Goal: Task Accomplishment & Management: Manage account settings

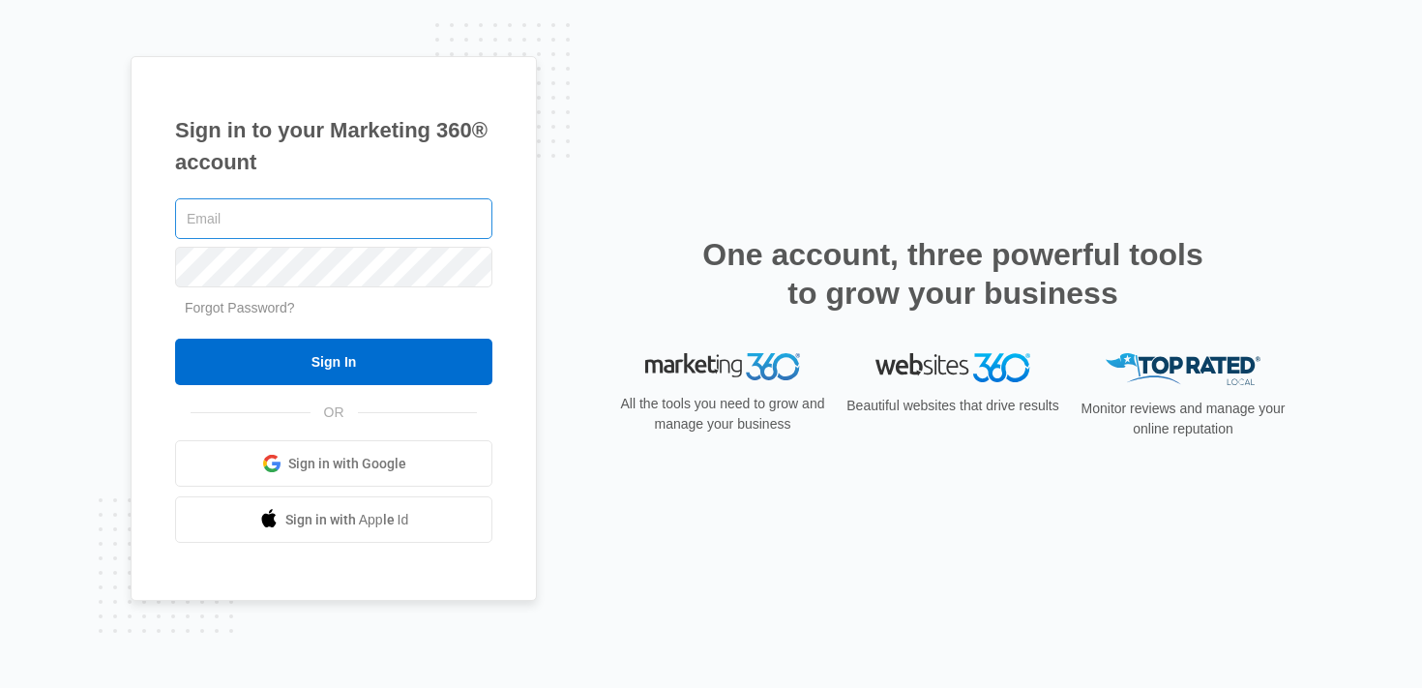
type input "[PERSON_NAME][EMAIL_ADDRESS][PERSON_NAME][DOMAIN_NAME]"
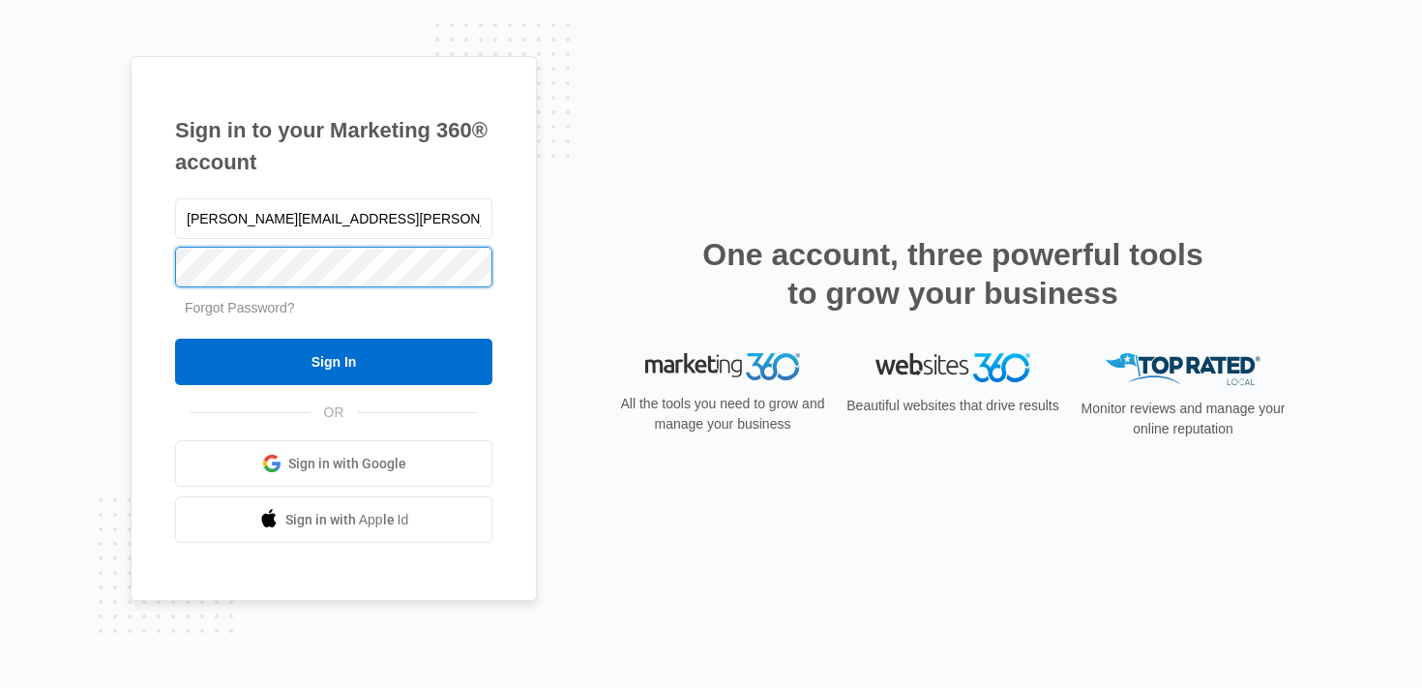
click at [158, 253] on div "Sign in to your Marketing 360® account brittany.anderson@madwire.com Forgot Pas…" at bounding box center [334, 329] width 406 height 546
click at [175, 339] on input "Sign In" at bounding box center [333, 362] width 317 height 46
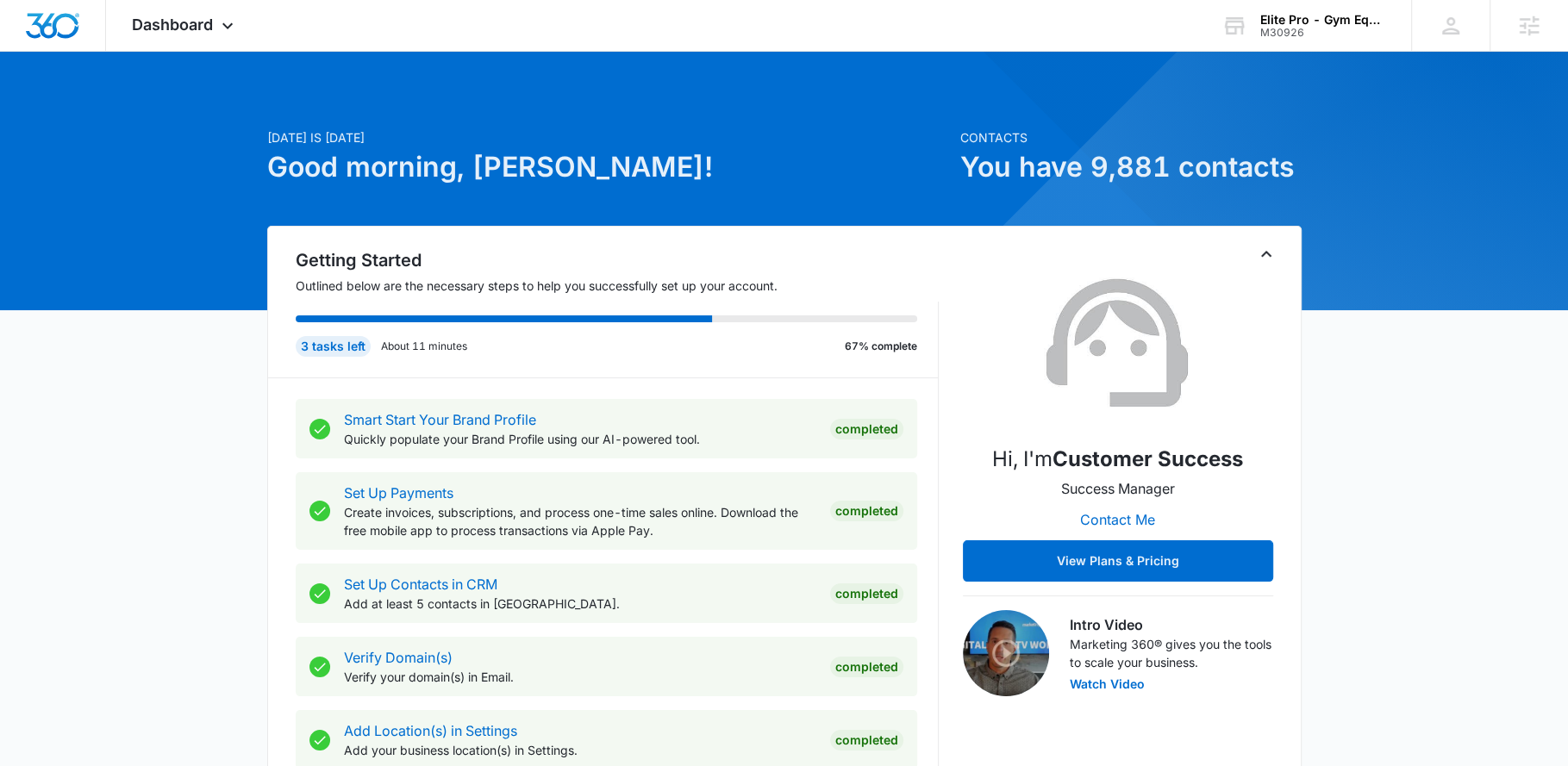
click at [1340, 53] on div at bounding box center [1548, 414] width 1468 height 1468
click at [1325, 42] on div "Elite Pro - Gym Equipment M30926 Your Accounts View All" at bounding box center [1303, 25] width 216 height 51
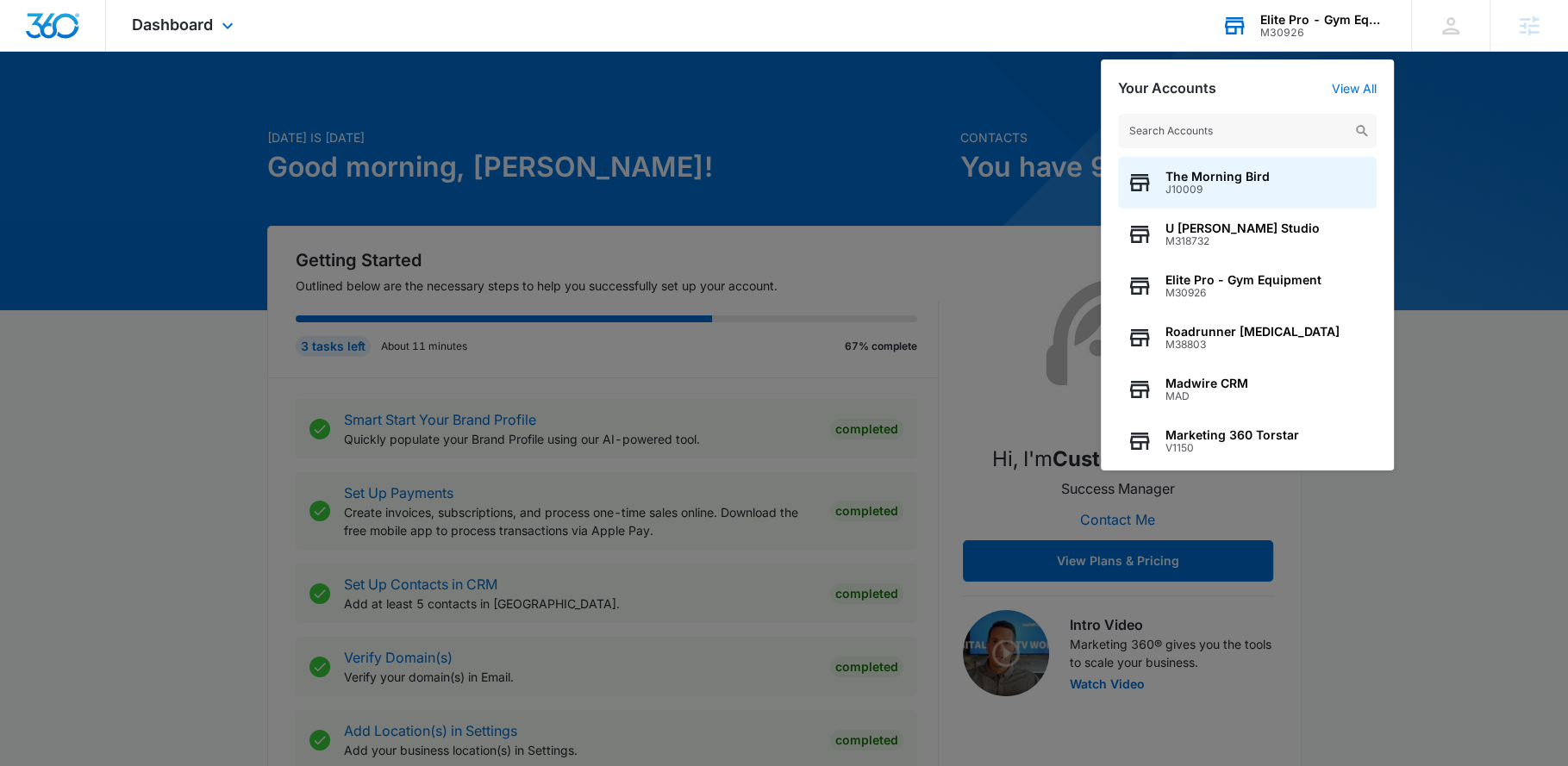
click at [1197, 121] on input "text" at bounding box center [1247, 131] width 258 height 35
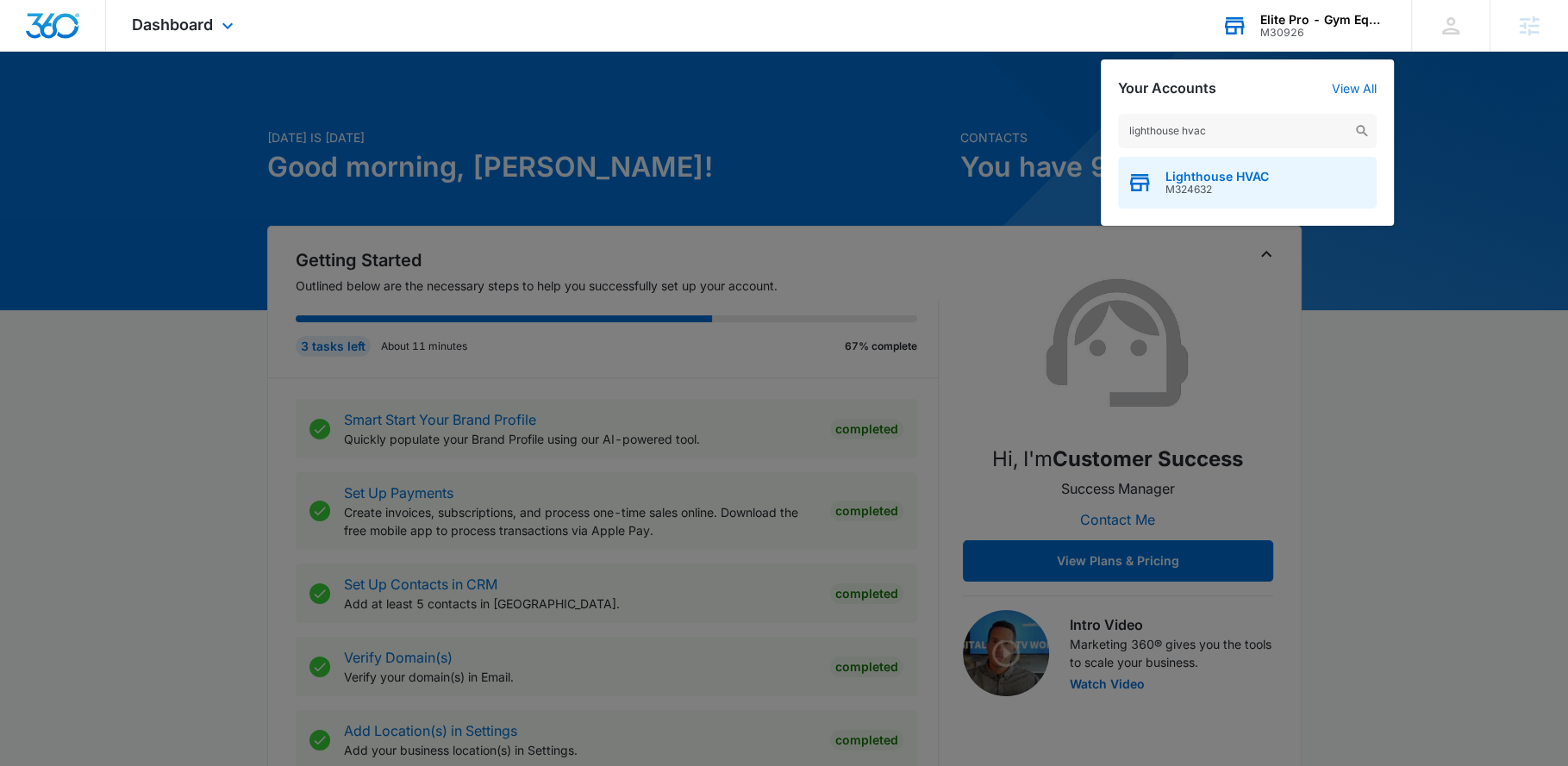
type input "lighthouse hvac"
click at [1240, 187] on span "M324632" at bounding box center [1217, 190] width 103 height 12
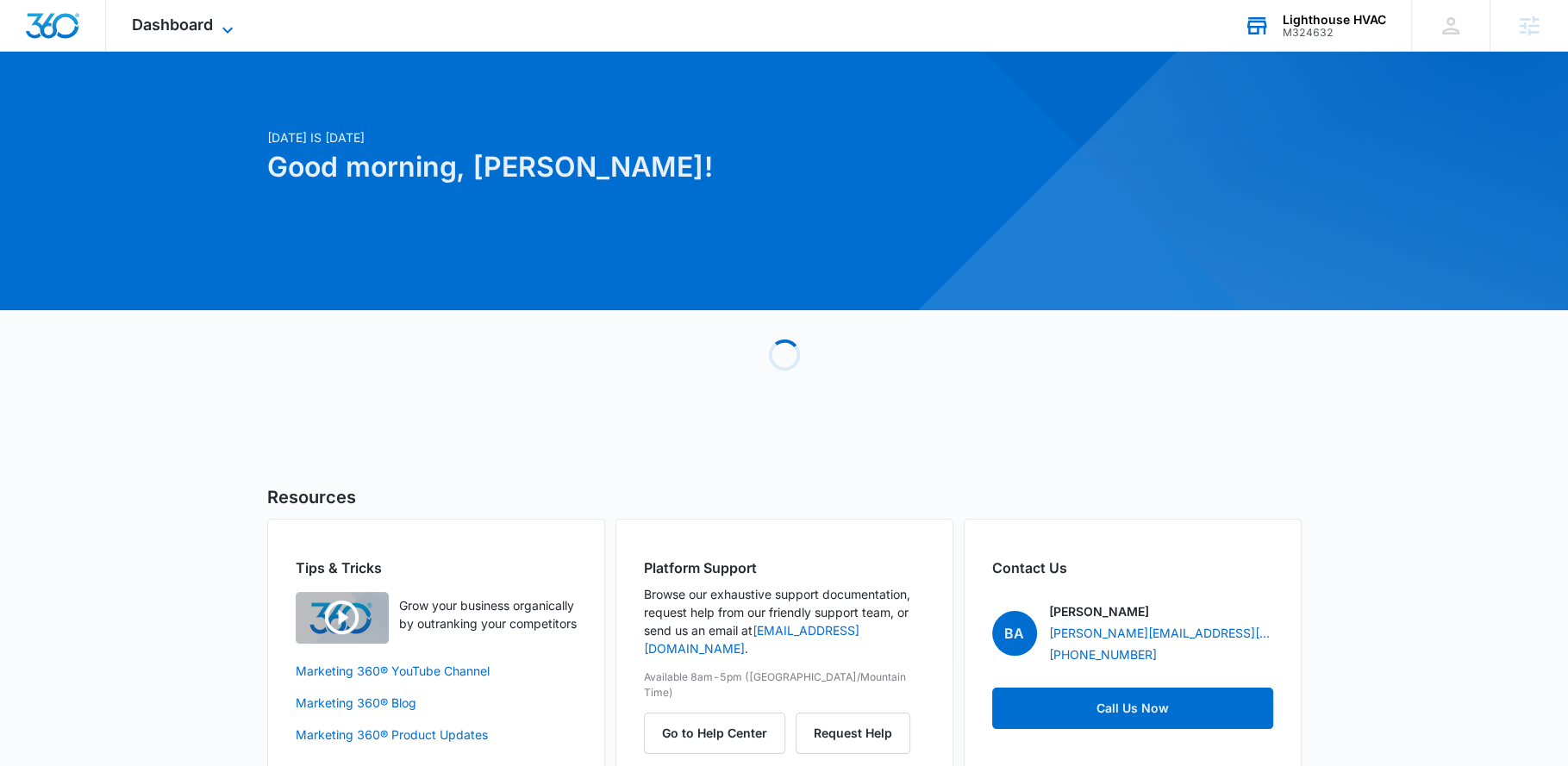
click at [222, 33] on icon at bounding box center [227, 29] width 20 height 20
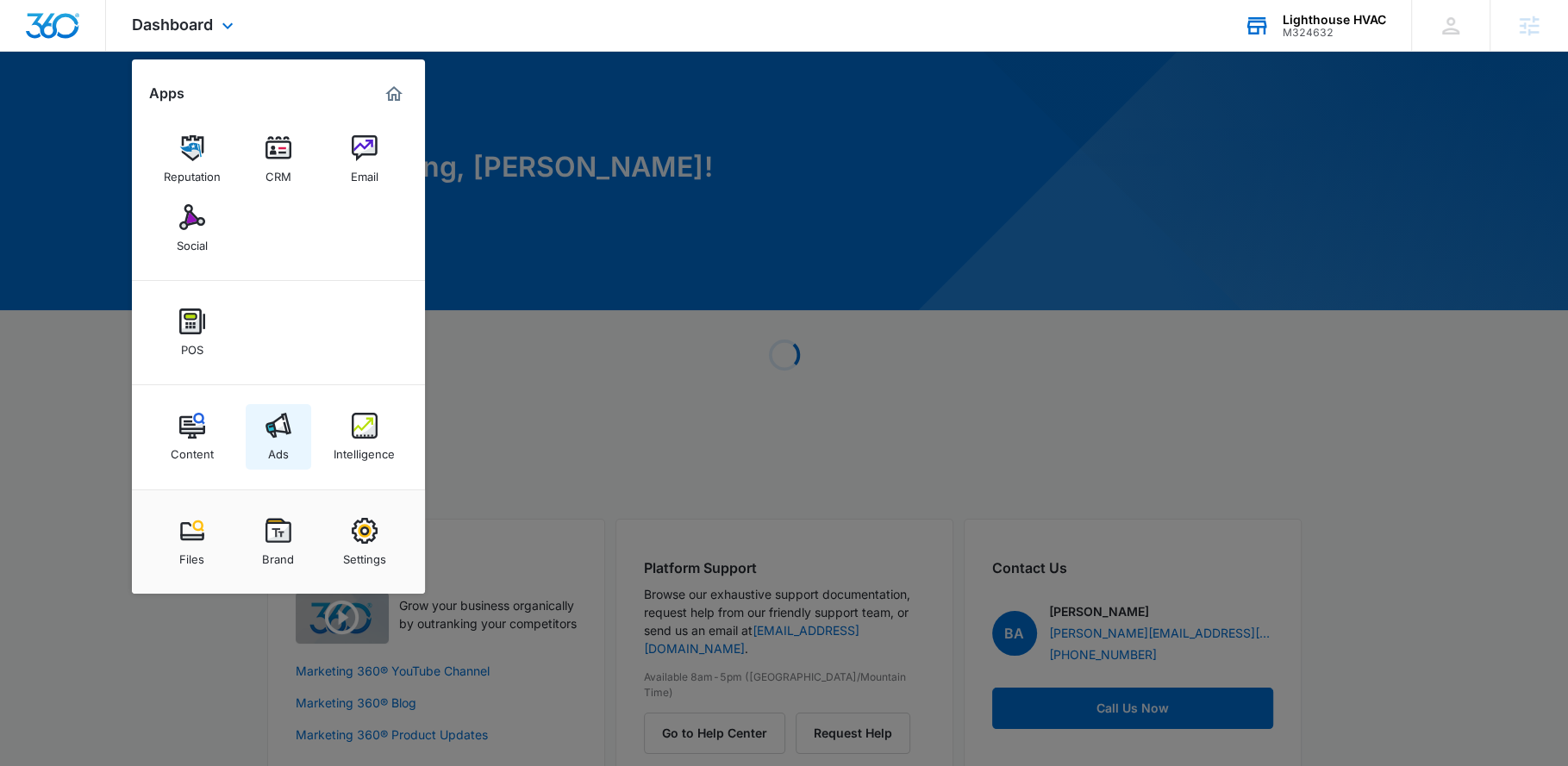
click at [276, 436] on img at bounding box center [278, 426] width 26 height 26
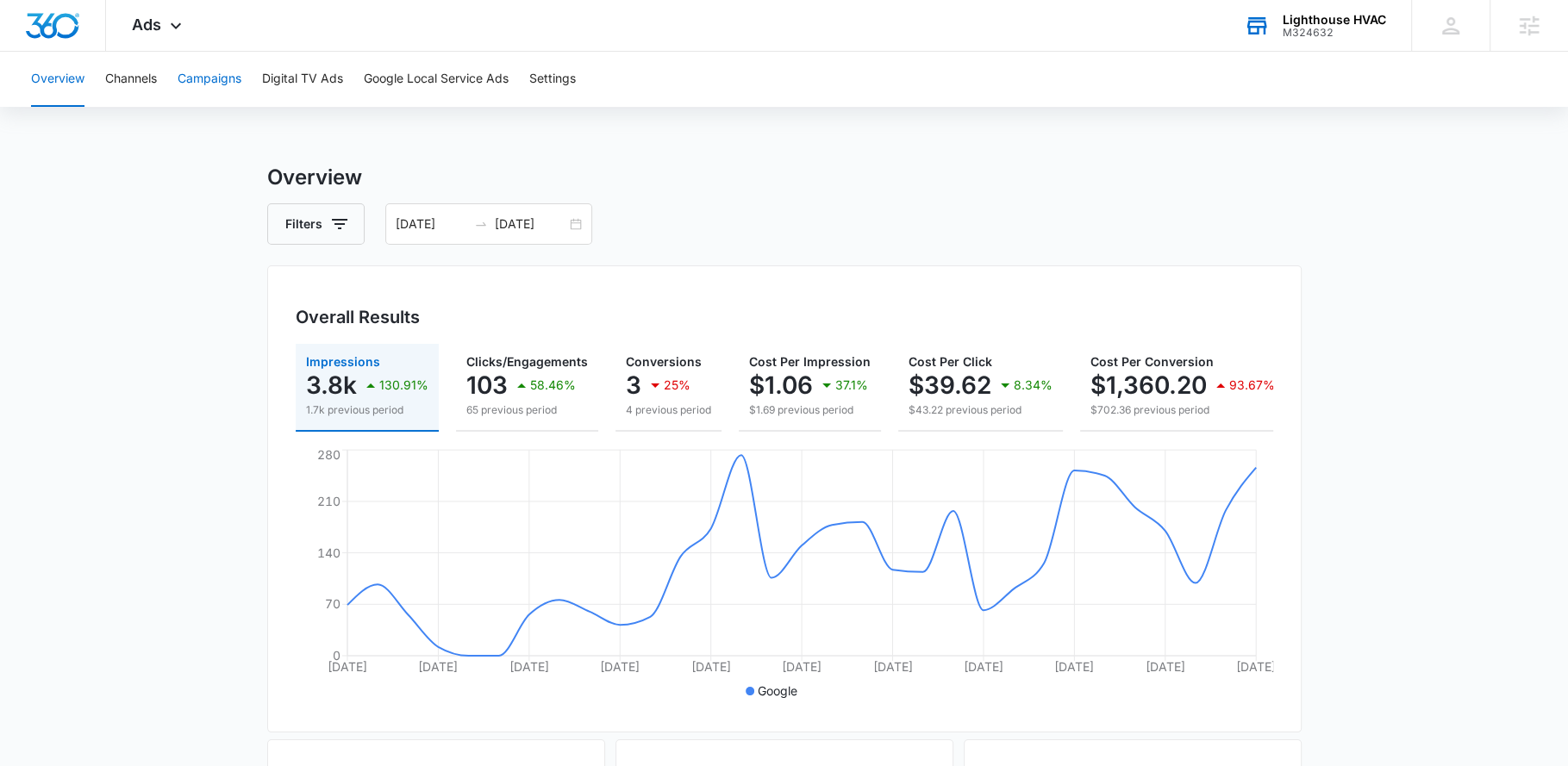
click at [192, 77] on button "Campaigns" at bounding box center [209, 79] width 64 height 55
click at [579, 231] on div "[DATE] [DATE]" at bounding box center [489, 224] width 207 height 41
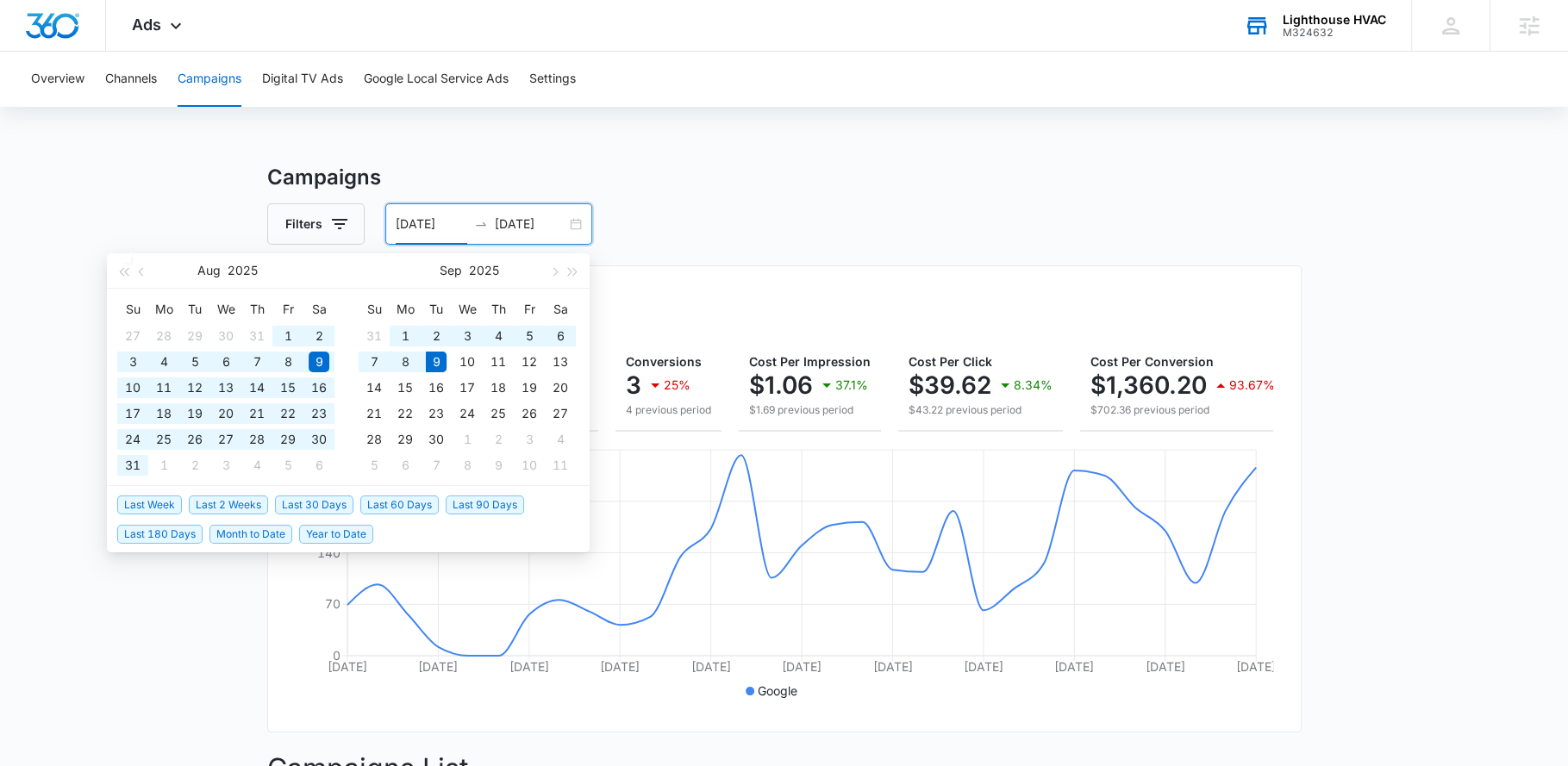
click at [403, 505] on span "Last 60 Days" at bounding box center [399, 504] width 78 height 19
type input "[DATE]"
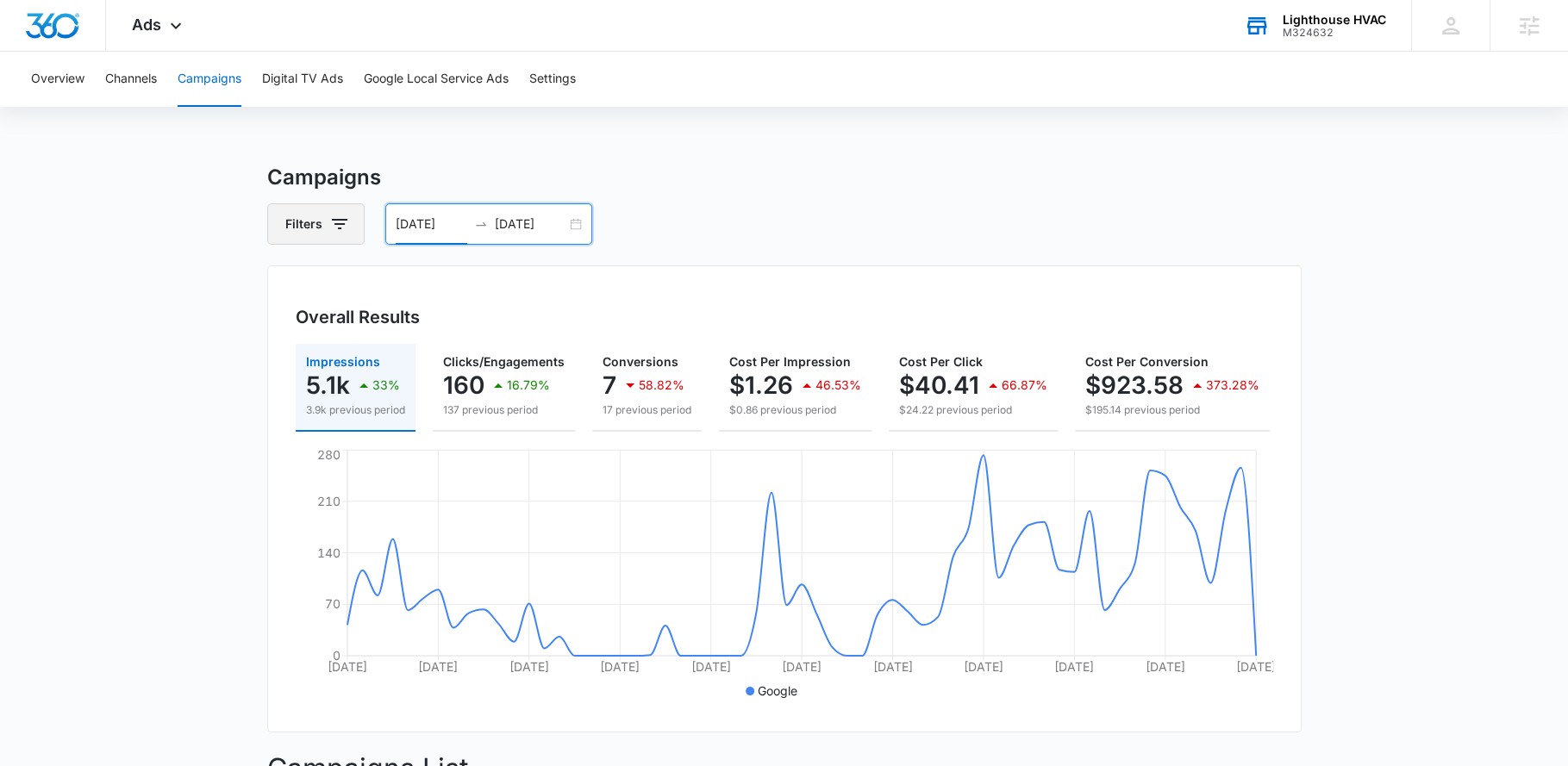
click at [335, 232] on icon "button" at bounding box center [339, 224] width 20 height 20
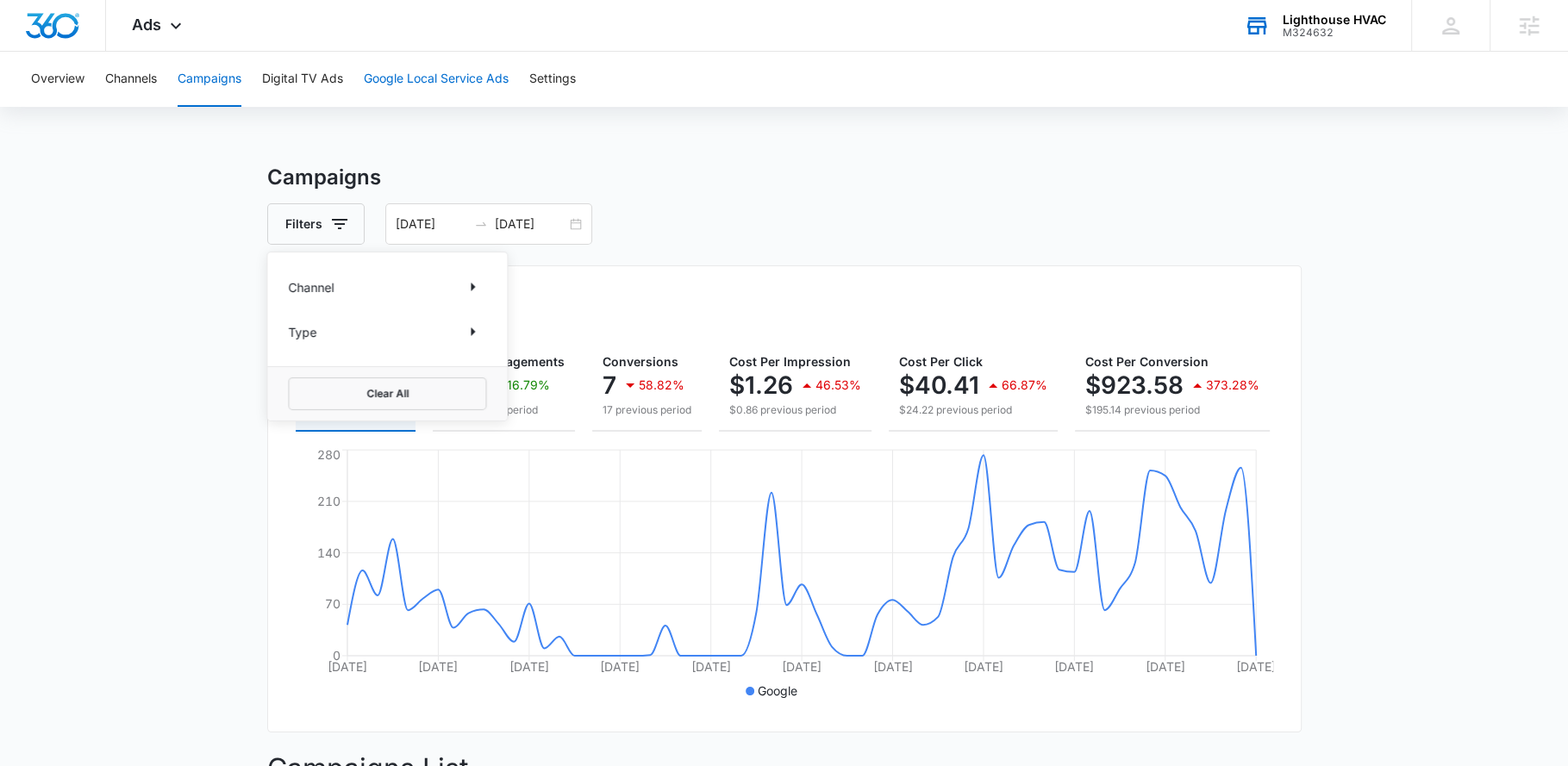
click at [415, 69] on button "Google Local Service Ads" at bounding box center [436, 79] width 145 height 55
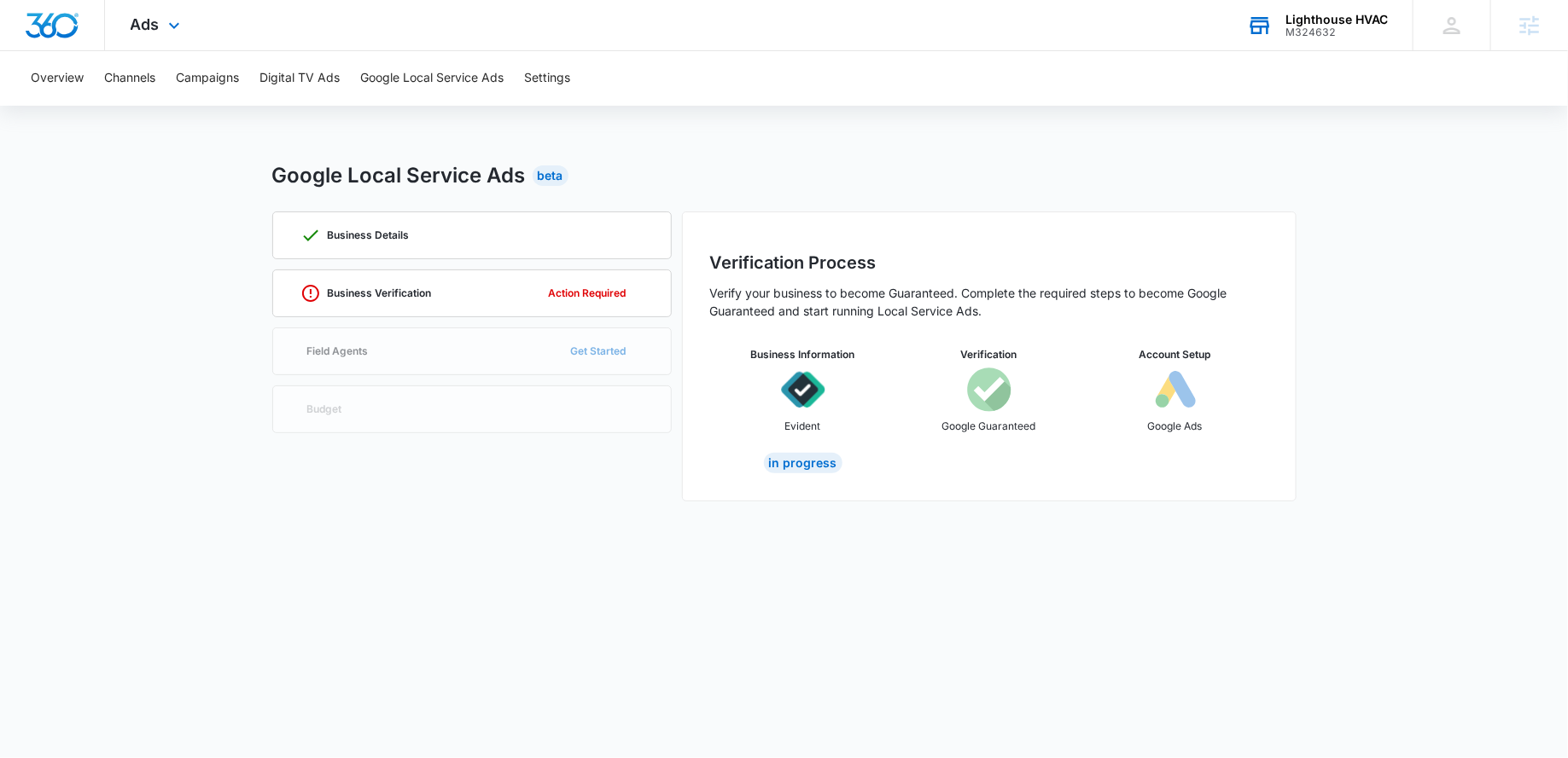
click at [144, 13] on div "Ads Apps Reputation CRM Email Social POS Content Ads Intelligence Files Brand S…" at bounding box center [157, 25] width 105 height 50
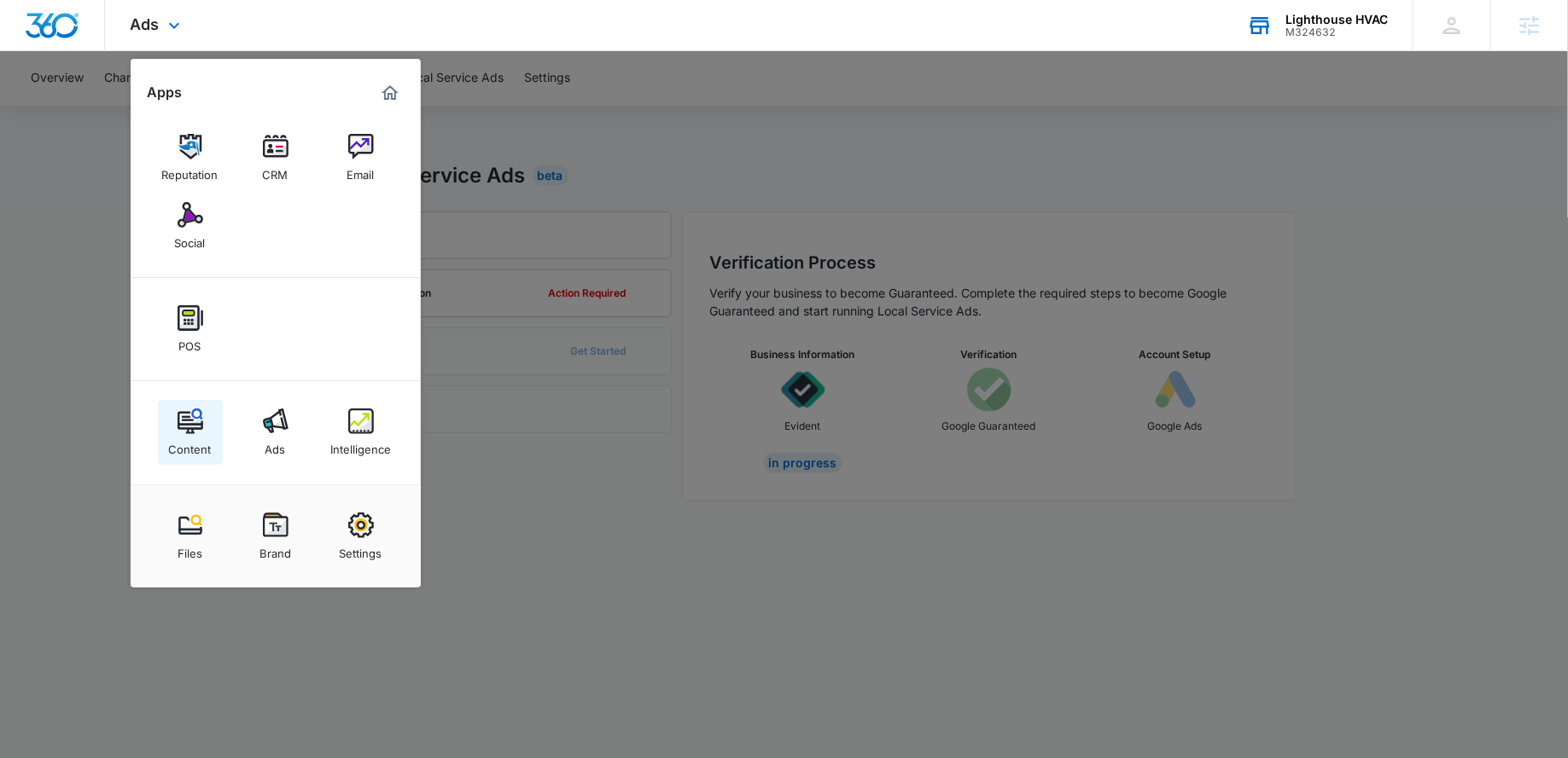
click at [177, 419] on img at bounding box center [190, 421] width 26 height 26
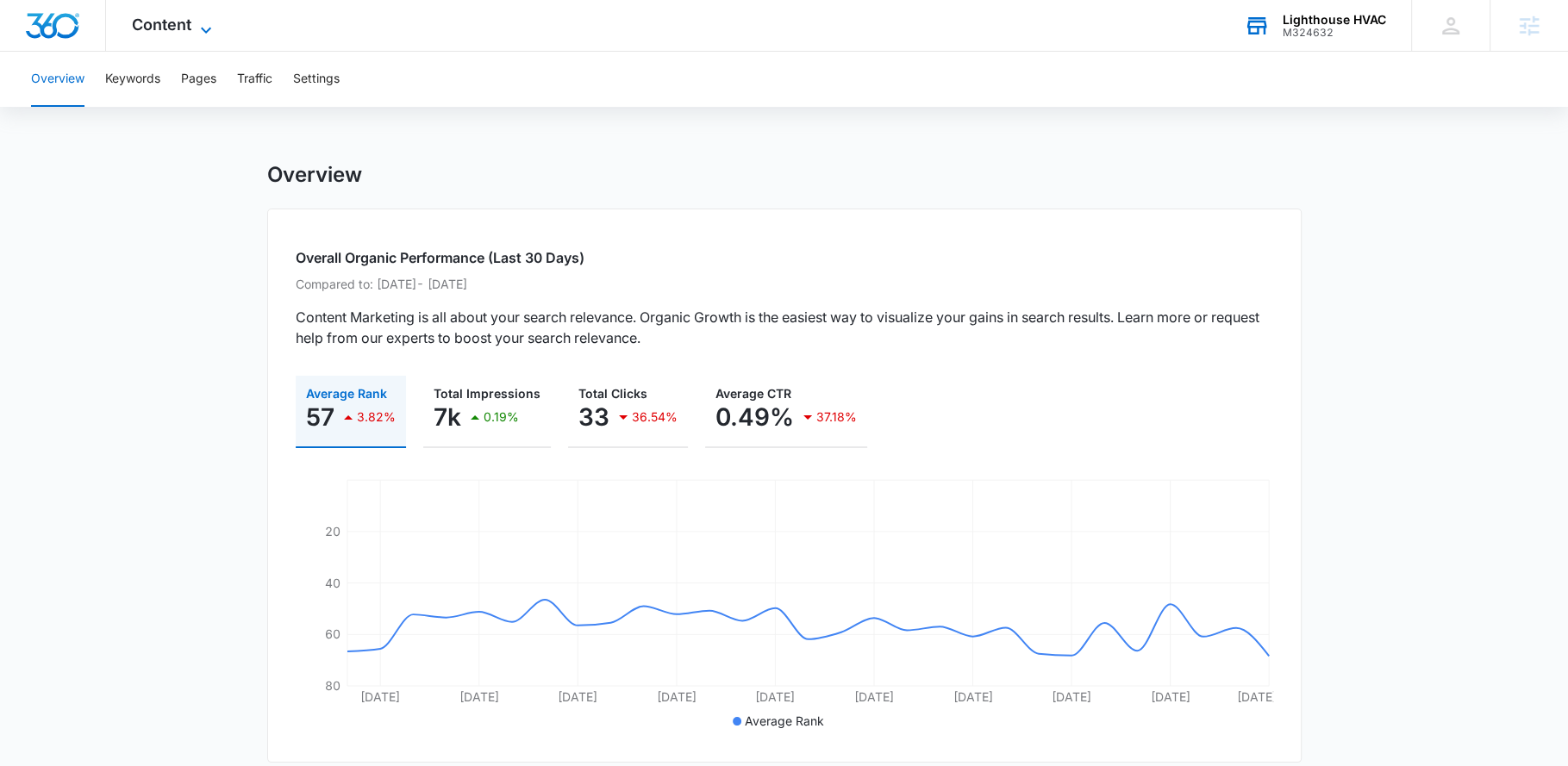
click at [179, 32] on span "Content" at bounding box center [161, 24] width 60 height 18
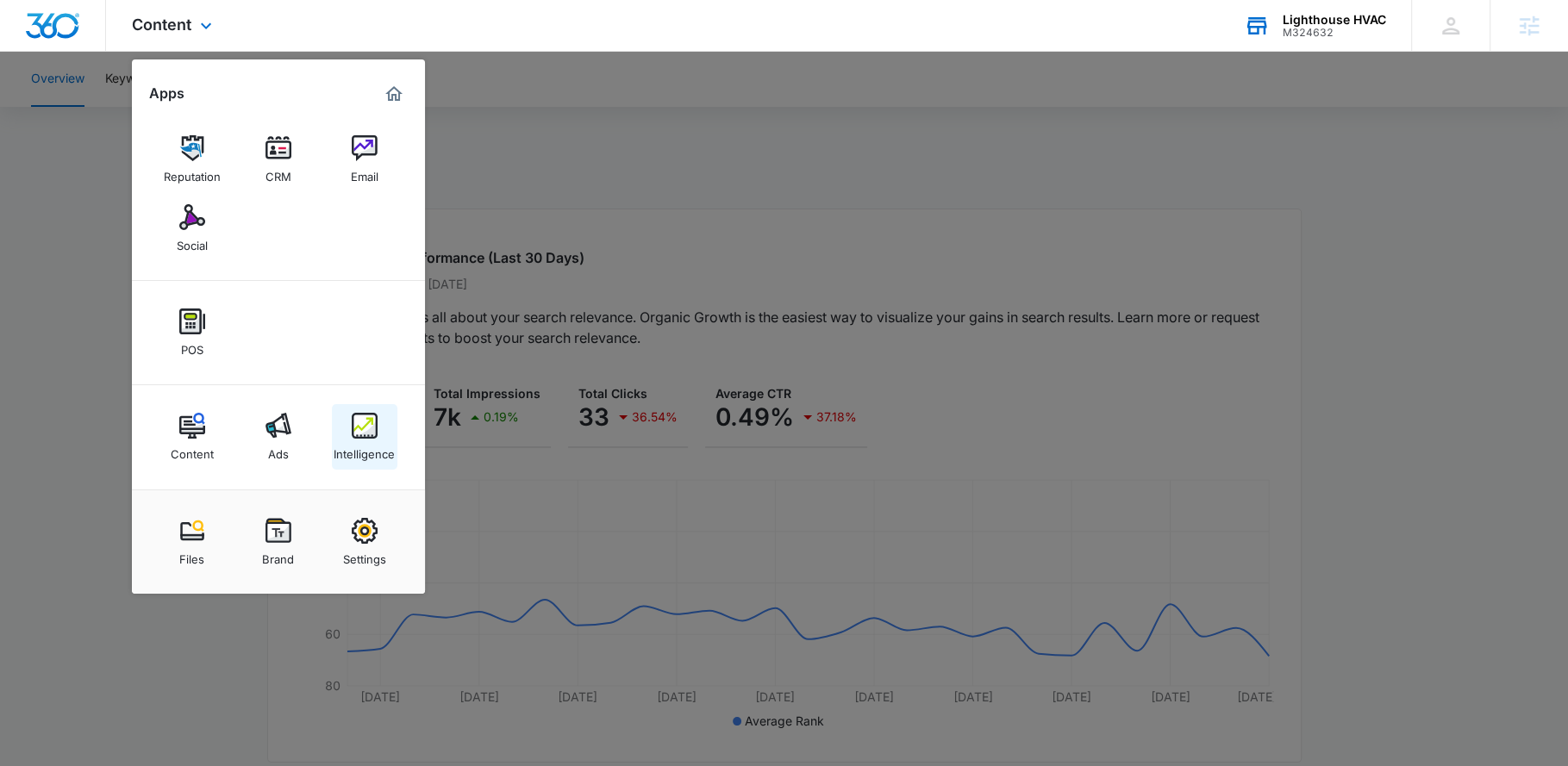
click at [362, 428] on img at bounding box center [364, 426] width 26 height 26
